Goal: Information Seeking & Learning: Learn about a topic

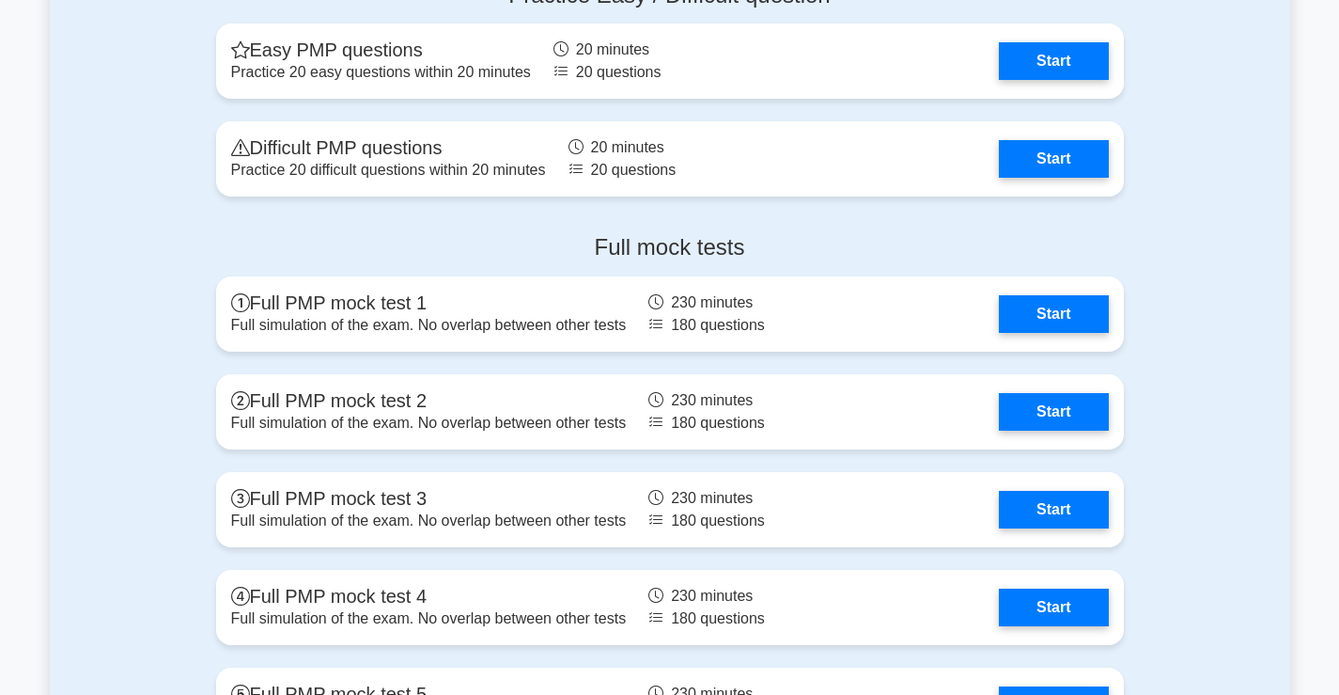
scroll to position [5263, 0]
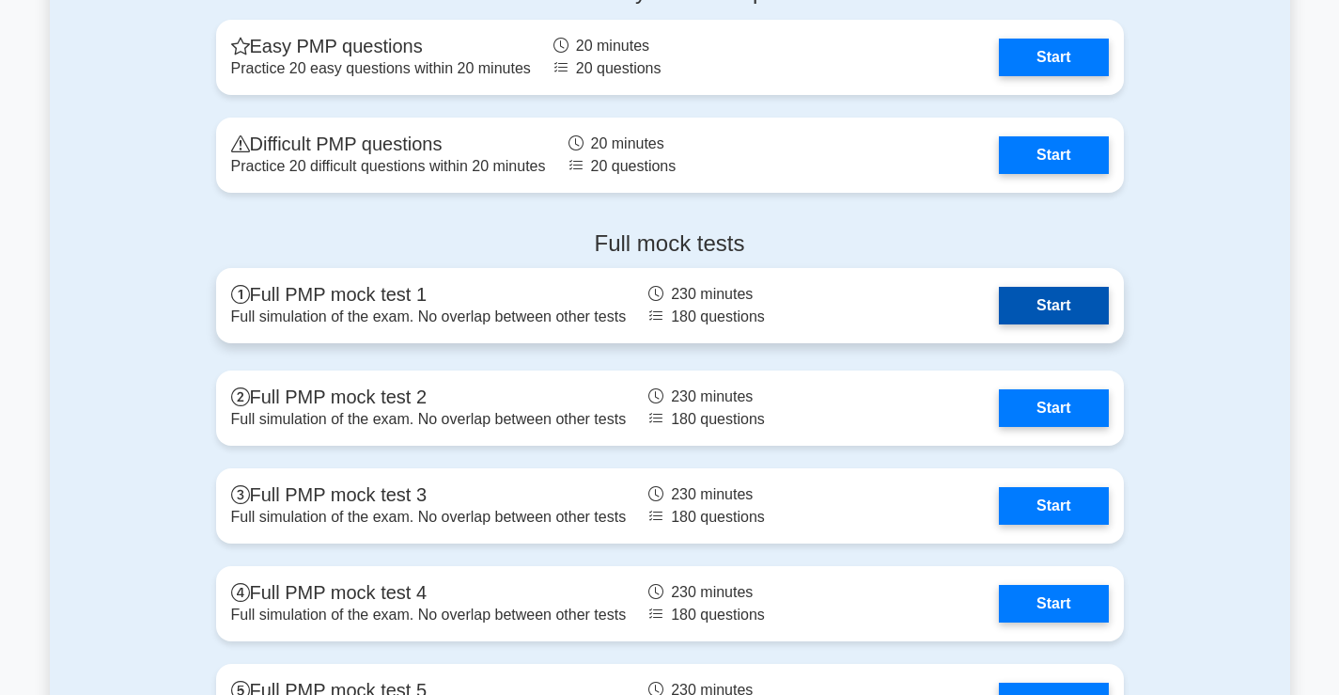
click at [1044, 311] on link "Start" at bounding box center [1053, 306] width 109 height 38
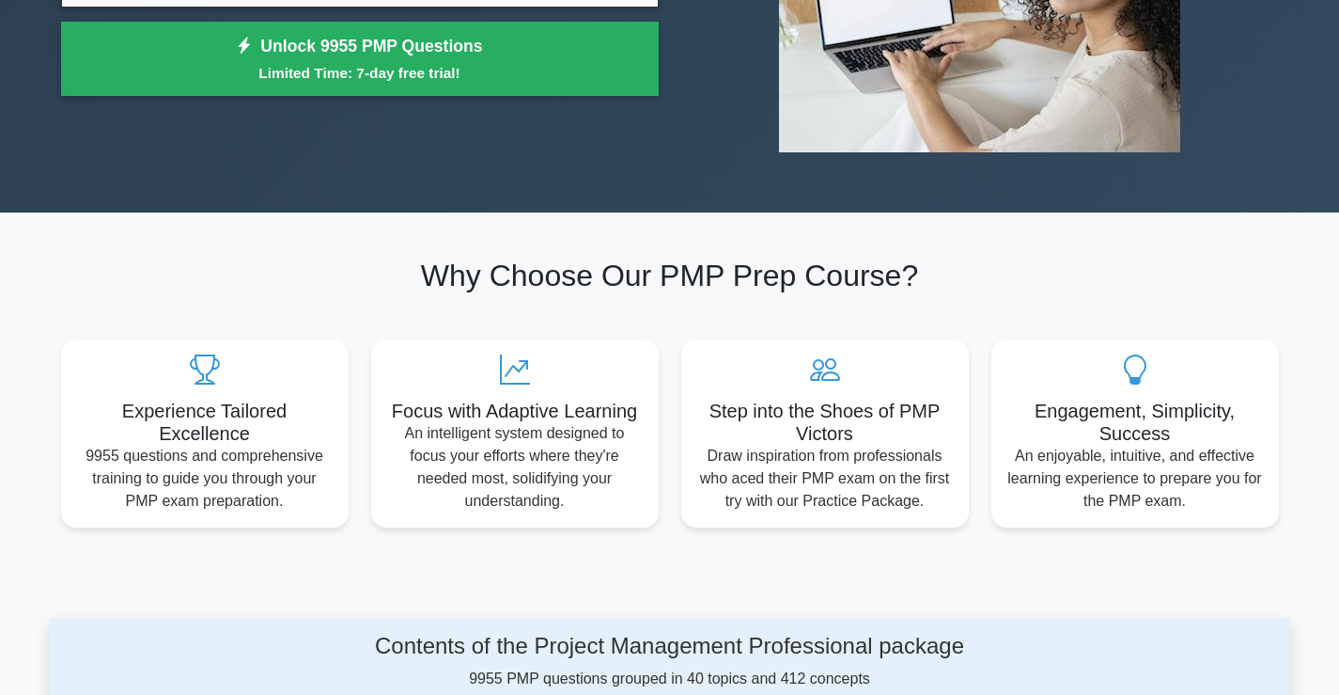
scroll to position [0, 0]
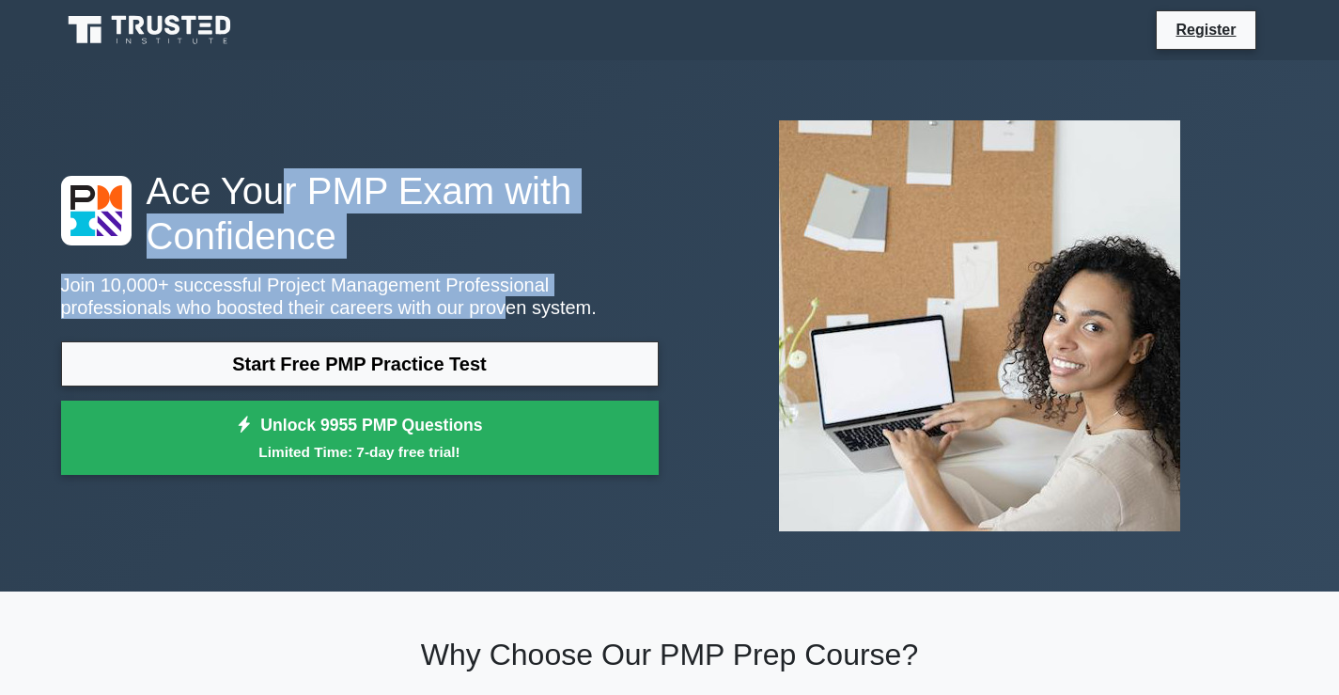
drag, startPoint x: 274, startPoint y: 187, endPoint x: 336, endPoint y: 305, distance: 133.7
click at [336, 305] on div "Ace Your PMP Exam with Confidence Join 10,000+ successful Project Management Pr…" at bounding box center [360, 326] width 620 height 317
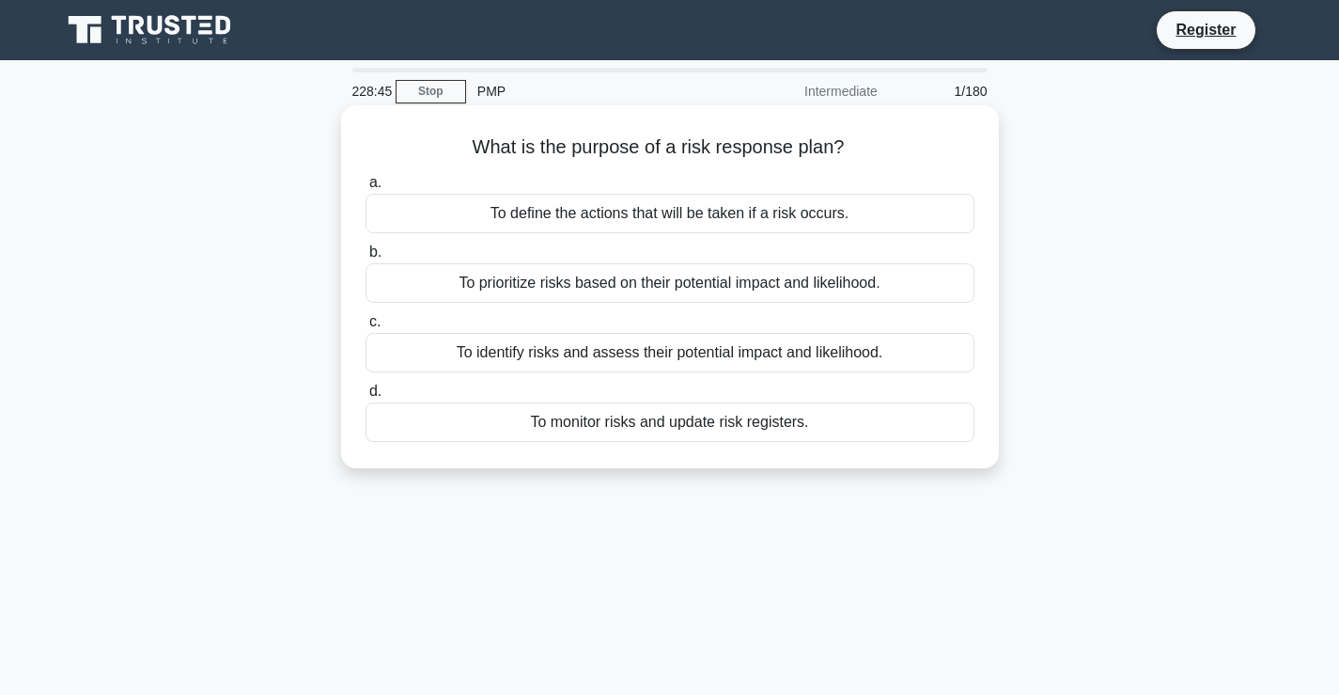
click at [664, 428] on div "To monitor risks and update risk registers." at bounding box center [670, 421] width 609 height 39
click at [366, 398] on input "d. To monitor risks and update risk registers." at bounding box center [366, 391] width 0 height 12
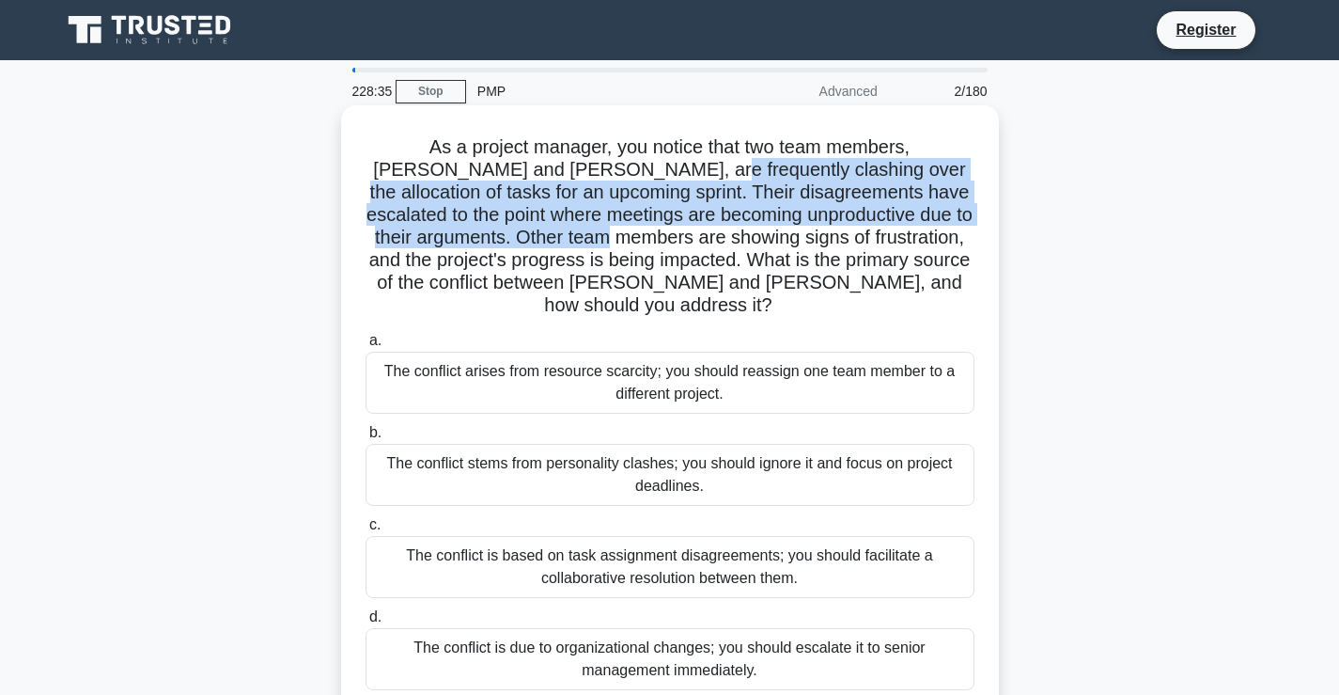
drag, startPoint x: 621, startPoint y: 161, endPoint x: 632, endPoint y: 233, distance: 73.1
click at [632, 233] on h5 "As a project manager, you notice that two team members, [PERSON_NAME] and [PERS…" at bounding box center [670, 226] width 613 height 182
